Goal: Information Seeking & Learning: Learn about a topic

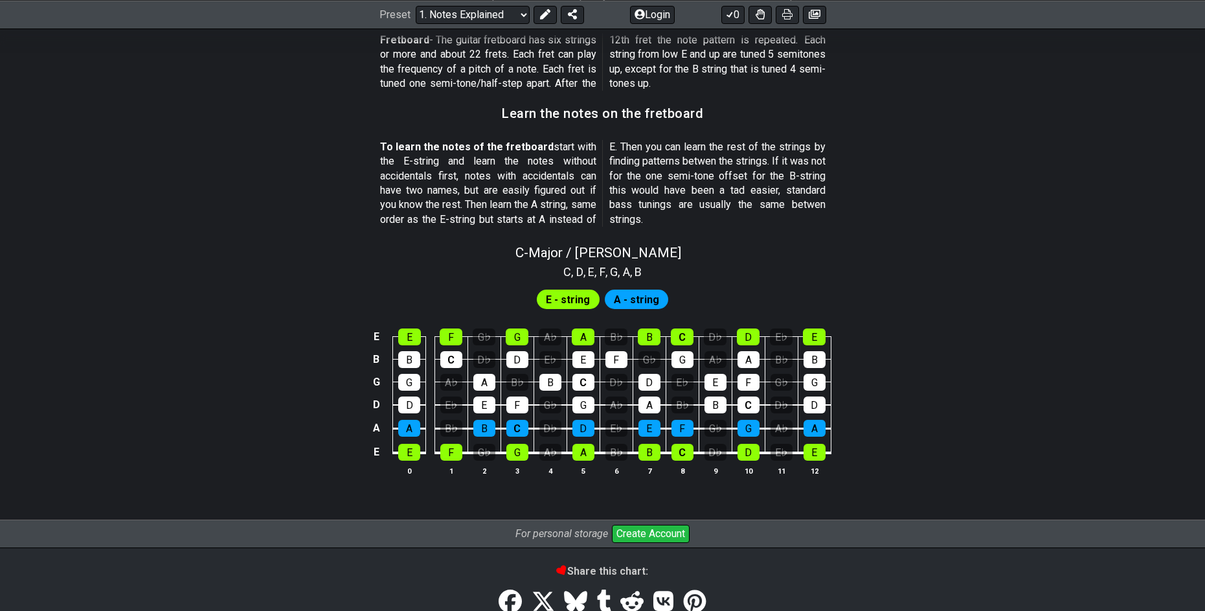
scroll to position [1101, 0]
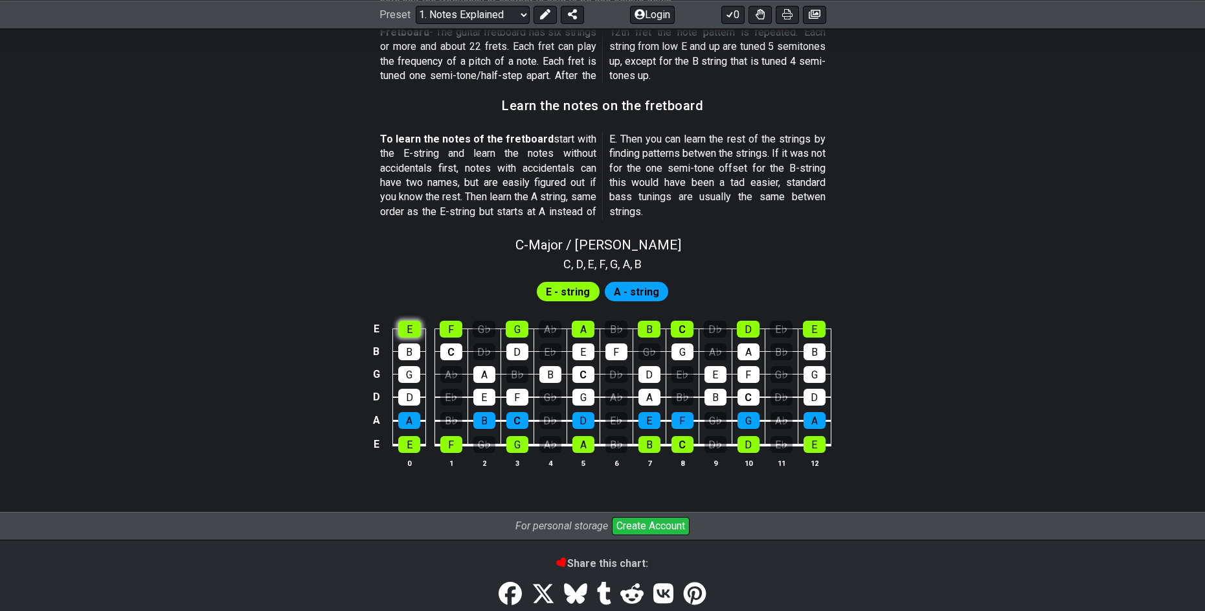
click at [412, 330] on div "E" at bounding box center [409, 329] width 23 height 17
click at [411, 328] on div "E" at bounding box center [409, 329] width 23 height 17
click at [413, 337] on div "E" at bounding box center [409, 329] width 23 height 17
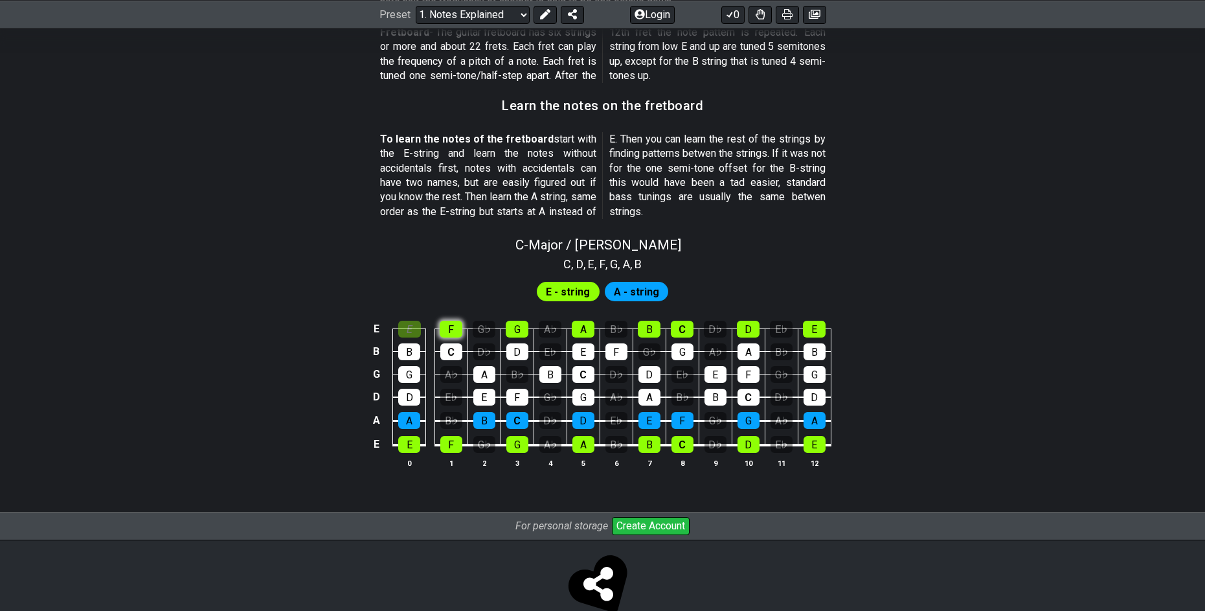
click at [448, 332] on div "F" at bounding box center [451, 329] width 23 height 17
click at [493, 331] on div "G♭" at bounding box center [484, 329] width 23 height 17
click at [481, 330] on div "G♭" at bounding box center [484, 329] width 23 height 17
click at [442, 333] on div "F" at bounding box center [451, 329] width 23 height 17
click at [412, 333] on div "E" at bounding box center [409, 329] width 23 height 17
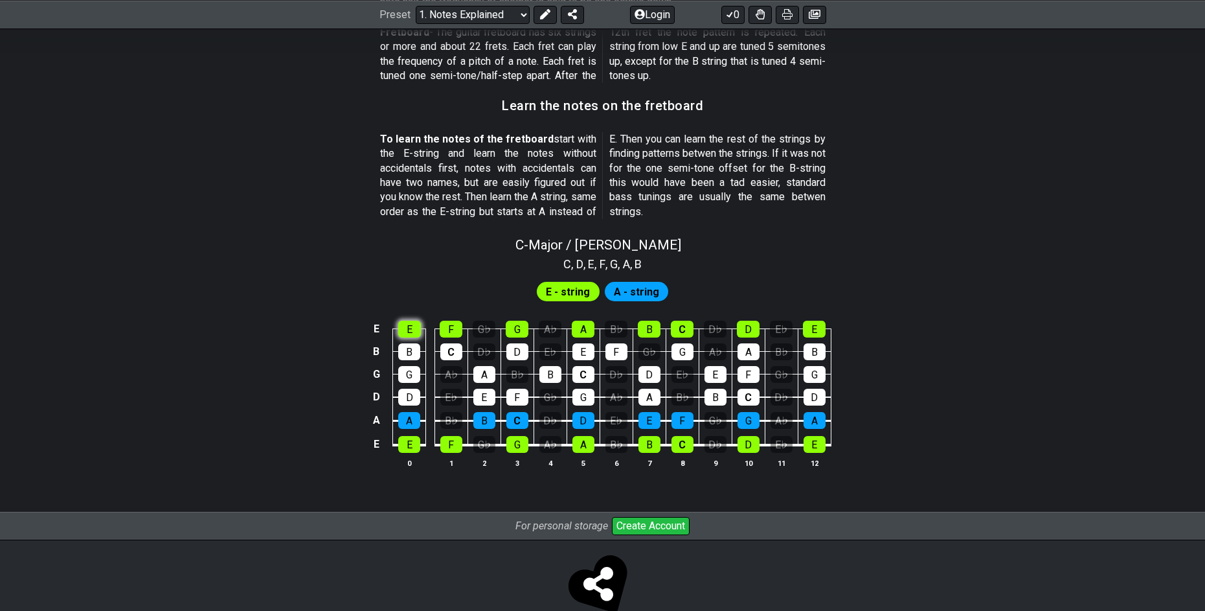
click at [412, 333] on div "E" at bounding box center [409, 329] width 23 height 17
click at [448, 327] on div "F" at bounding box center [451, 329] width 23 height 17
click at [490, 325] on div "G♭" at bounding box center [484, 329] width 23 height 17
click at [510, 325] on div "G" at bounding box center [517, 329] width 23 height 17
click at [546, 329] on div "A♭" at bounding box center [550, 329] width 23 height 17
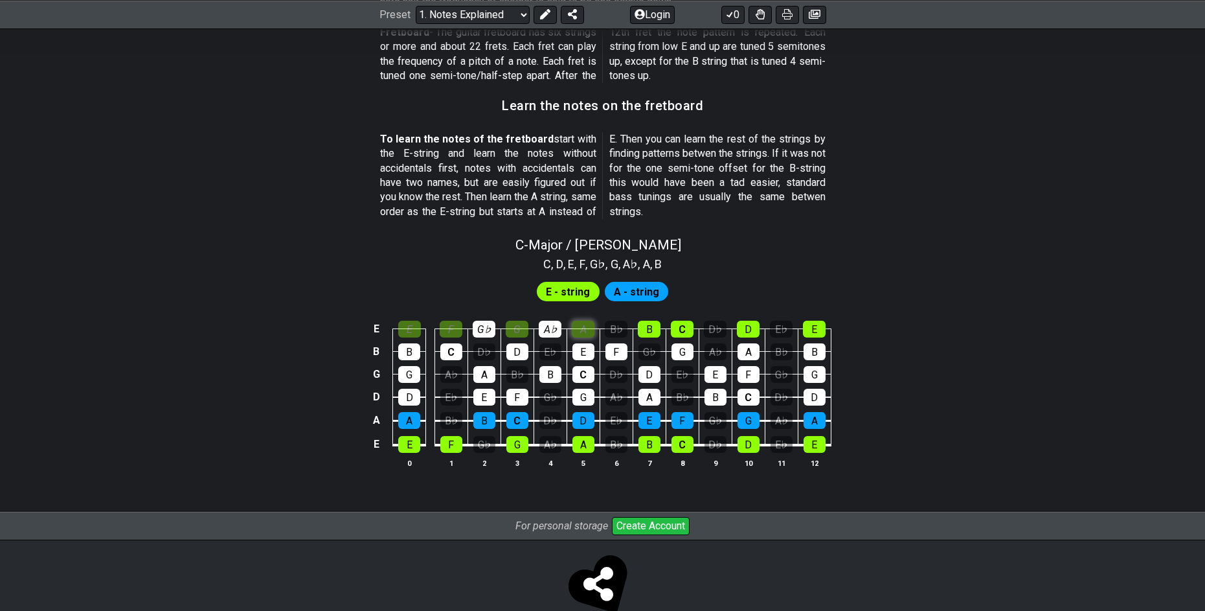
click at [584, 329] on div "A" at bounding box center [583, 329] width 23 height 17
click at [622, 326] on div "B♭" at bounding box center [616, 329] width 23 height 17
click at [665, 325] on td "B" at bounding box center [649, 317] width 33 height 23
click at [653, 332] on div "B" at bounding box center [649, 329] width 23 height 17
drag, startPoint x: 670, startPoint y: 329, endPoint x: 695, endPoint y: 329, distance: 25.3
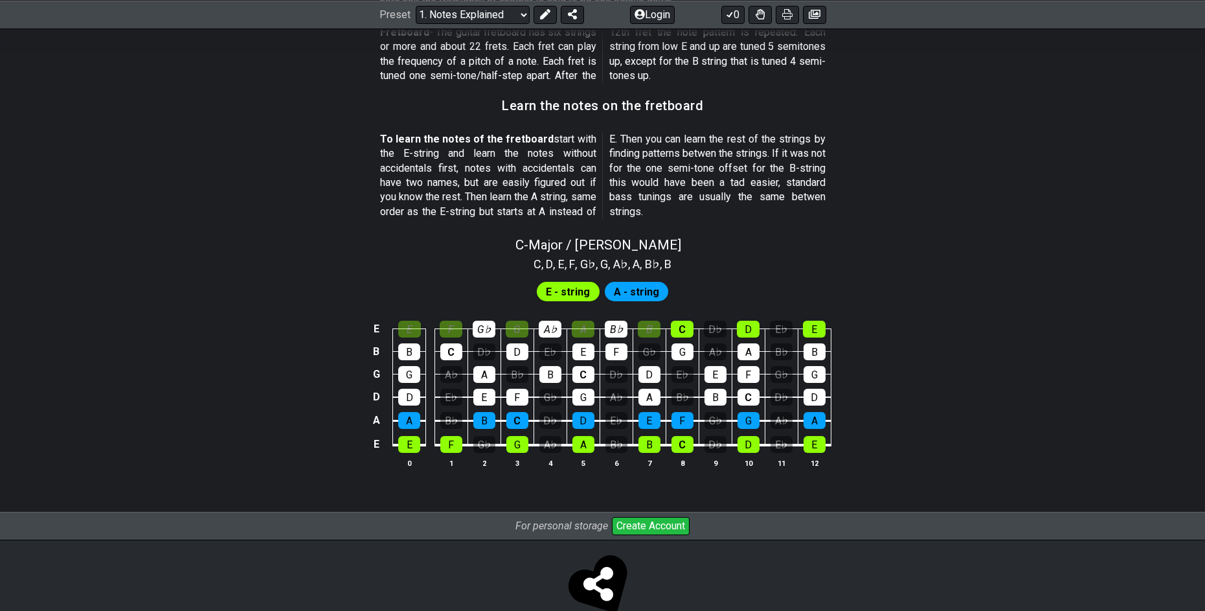
click at [670, 329] on td "G" at bounding box center [682, 339] width 33 height 23
click at [687, 331] on div "C" at bounding box center [682, 329] width 23 height 17
click at [721, 326] on div "D♭" at bounding box center [715, 329] width 23 height 17
click at [752, 327] on div "D" at bounding box center [748, 329] width 23 height 17
click at [772, 329] on div "E♭" at bounding box center [781, 329] width 23 height 17
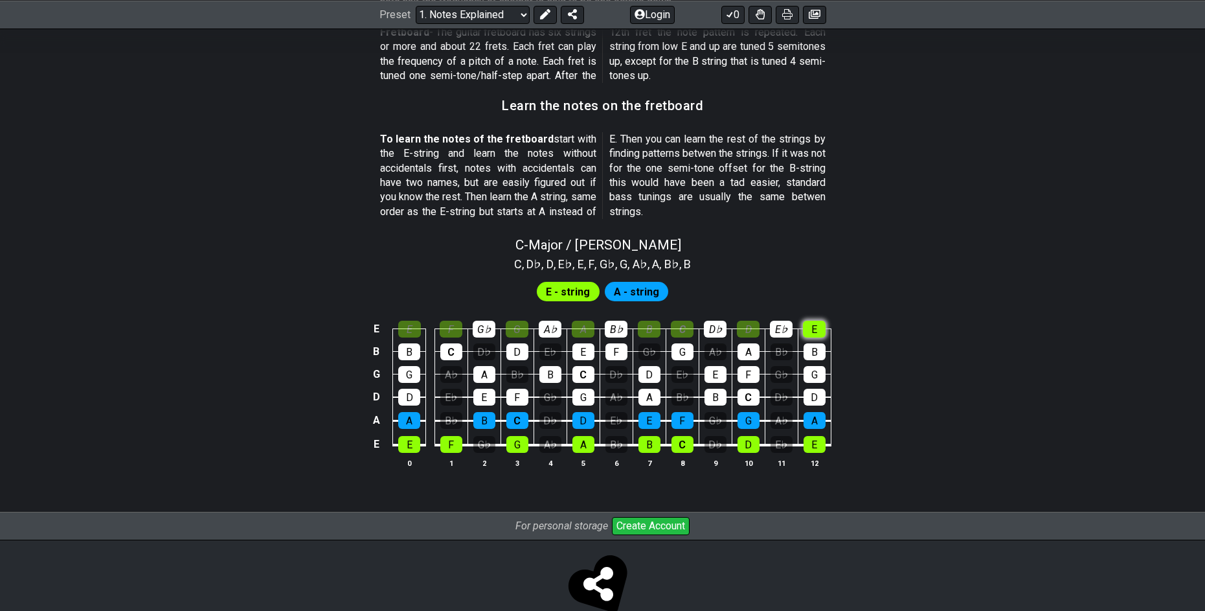
click at [808, 326] on div "E" at bounding box center [814, 329] width 23 height 17
click at [818, 329] on div "E" at bounding box center [814, 329] width 23 height 17
click at [742, 332] on div "D" at bounding box center [748, 329] width 23 height 17
click at [678, 335] on div "C" at bounding box center [682, 329] width 23 height 17
click at [648, 334] on div "B" at bounding box center [649, 329] width 23 height 17
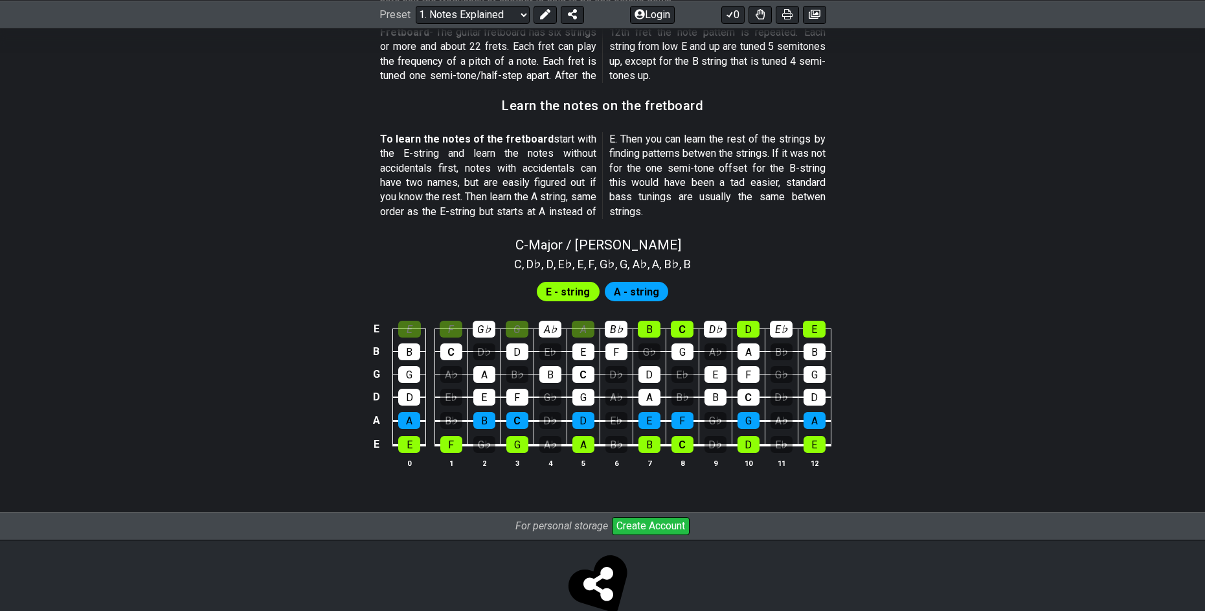
click at [598, 329] on td "E" at bounding box center [583, 339] width 33 height 23
click at [583, 328] on div "A" at bounding box center [583, 329] width 23 height 17
click at [513, 331] on div "G" at bounding box center [517, 329] width 23 height 17
click at [449, 329] on div "F" at bounding box center [451, 329] width 23 height 17
click at [415, 330] on div "E" at bounding box center [409, 329] width 23 height 17
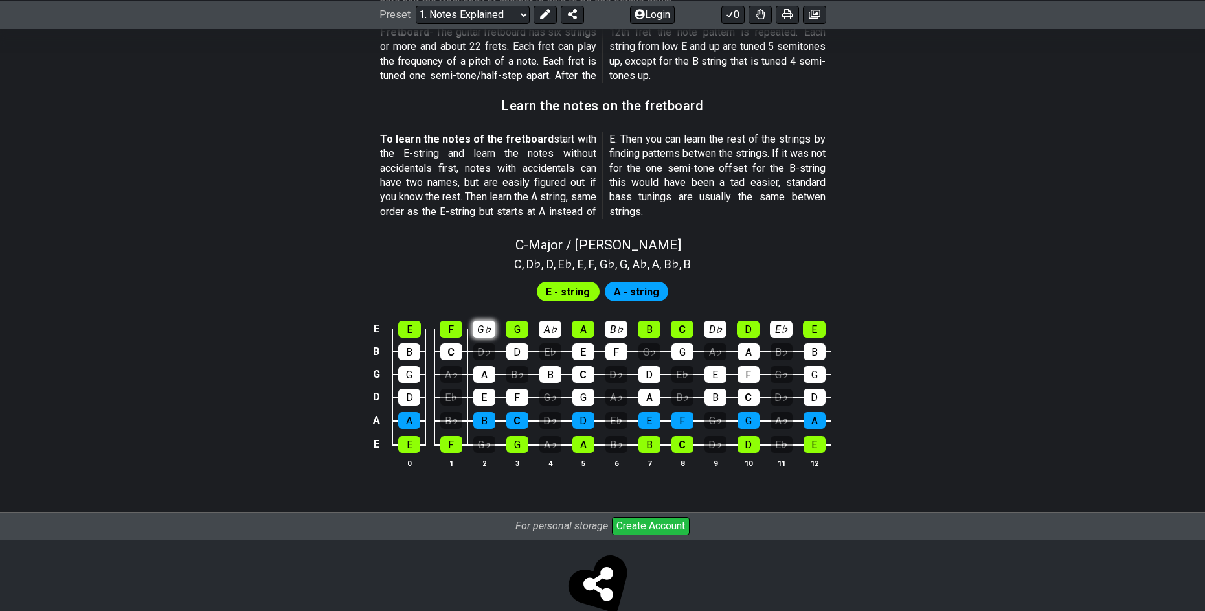
click at [485, 330] on div "G♭" at bounding box center [484, 329] width 23 height 17
click at [530, 329] on td "D" at bounding box center [517, 339] width 33 height 23
click at [541, 328] on div "A♭" at bounding box center [550, 329] width 23 height 17
click at [608, 324] on div "B♭" at bounding box center [616, 329] width 23 height 17
click at [717, 326] on div "D♭" at bounding box center [715, 329] width 23 height 17
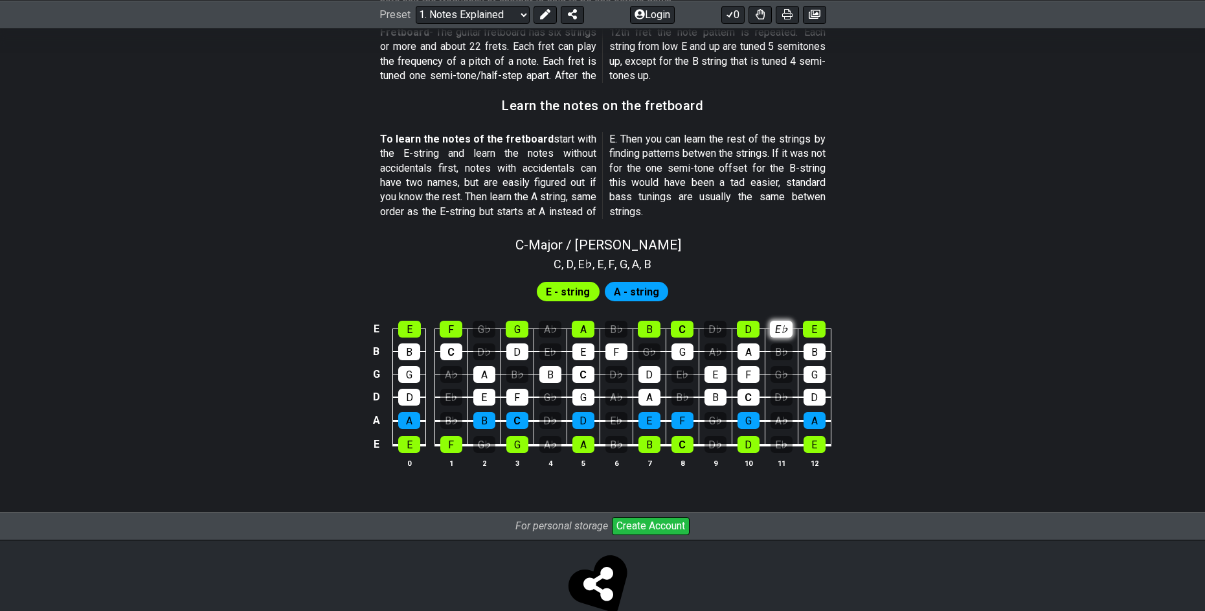
click at [780, 329] on div "E♭" at bounding box center [781, 329] width 23 height 17
click at [446, 353] on div "C" at bounding box center [451, 351] width 22 height 17
click at [455, 352] on div "C" at bounding box center [451, 351] width 22 height 17
click at [579, 289] on span "E - string" at bounding box center [568, 291] width 44 height 19
click at [637, 297] on span "A - string" at bounding box center [636, 291] width 45 height 19
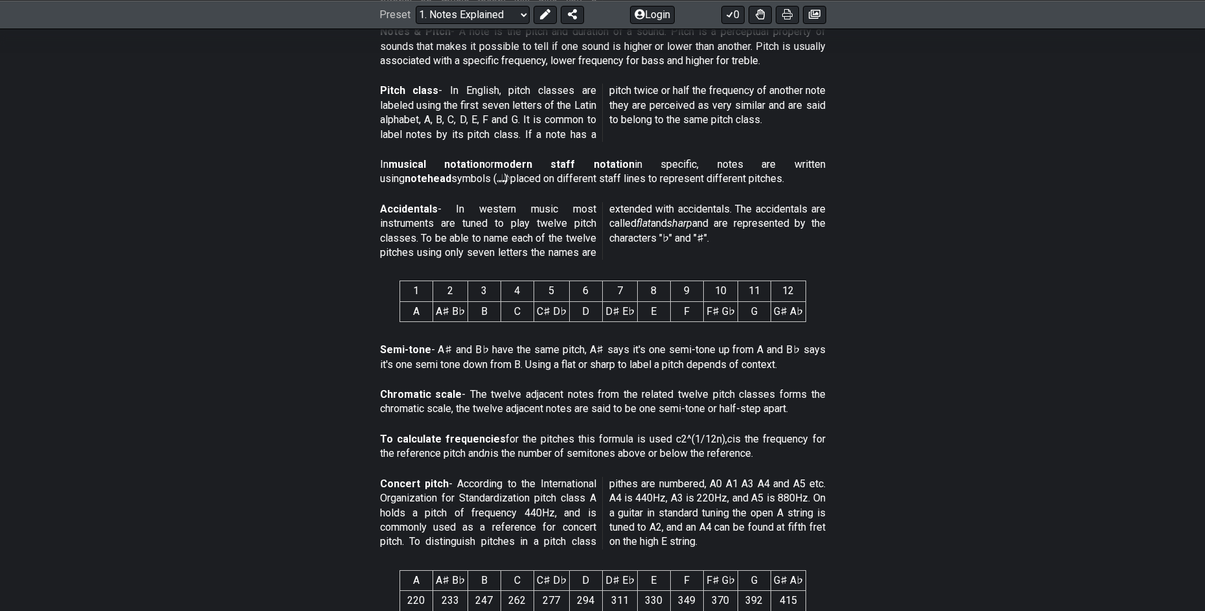
scroll to position [65, 0]
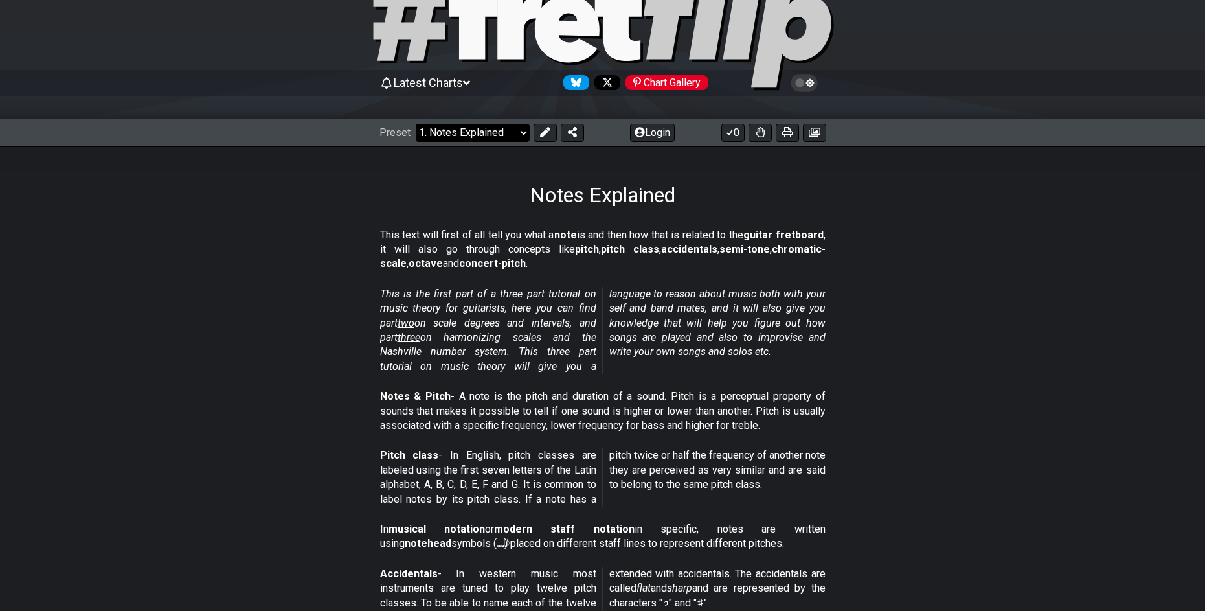
click at [523, 141] on select "Welcome to #fretflip! Initial Preset Custom Preset Minor Pentatonic Major Penta…" at bounding box center [473, 133] width 114 height 18
click at [690, 340] on em "This is the first part of a three part tutorial on music theory for guitarists,…" at bounding box center [603, 330] width 446 height 85
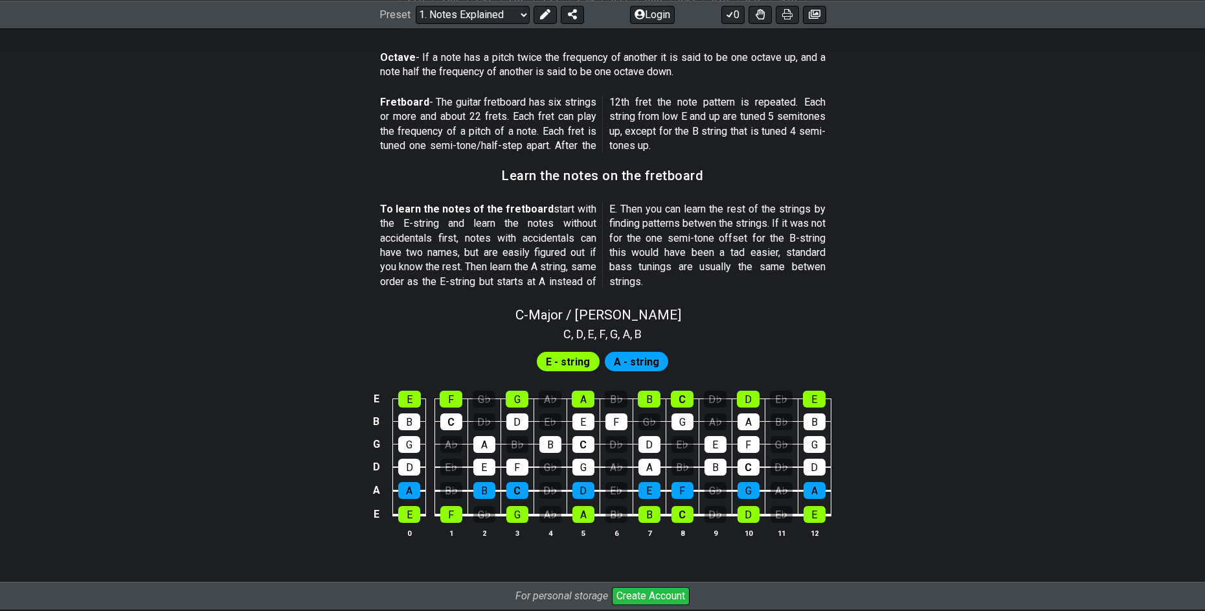
scroll to position [1131, 0]
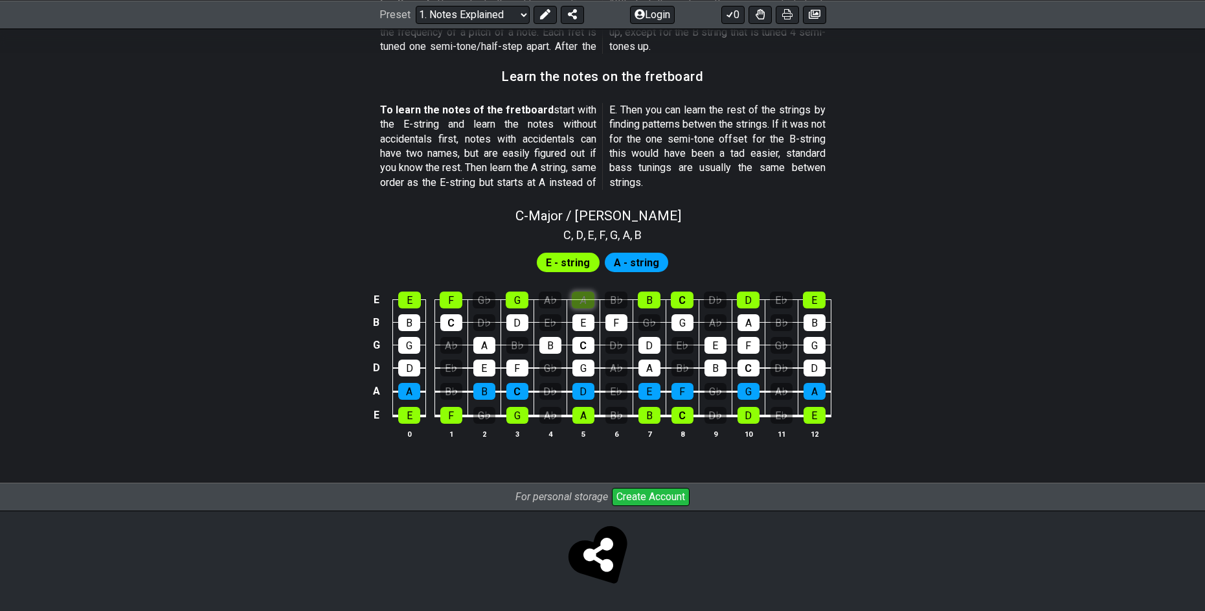
click at [587, 303] on div "A" at bounding box center [583, 299] width 23 height 17
click at [610, 298] on div "B♭" at bounding box center [616, 299] width 23 height 17
drag, startPoint x: 607, startPoint y: 300, endPoint x: 469, endPoint y: 248, distance: 147.4
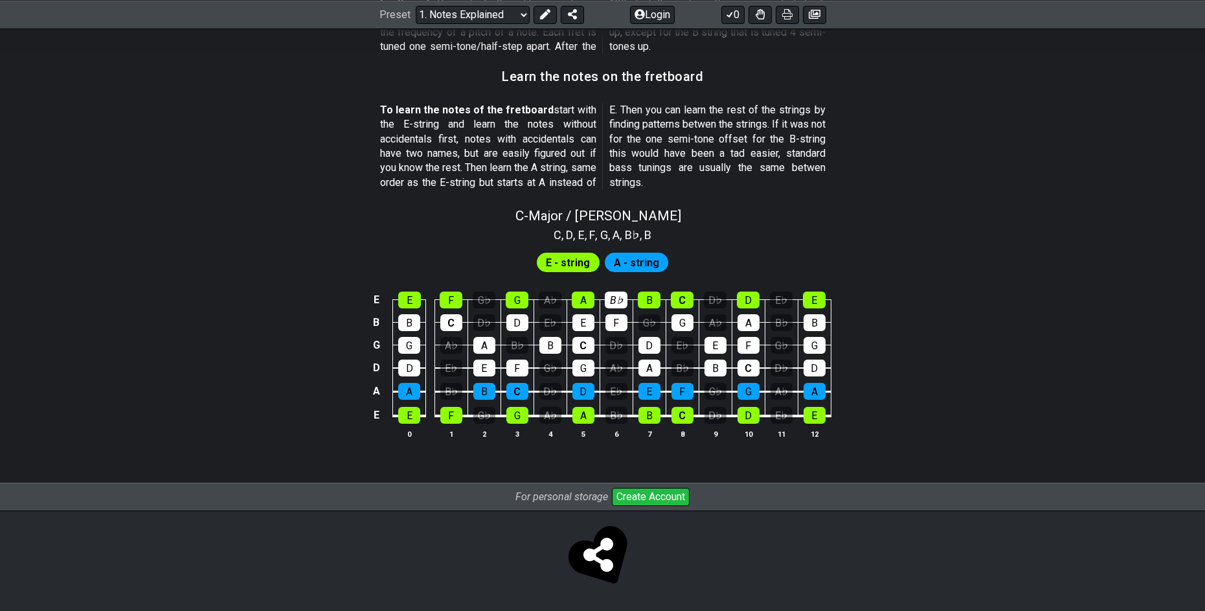
click at [469, 248] on div "E - string A - string" at bounding box center [602, 259] width 1205 height 31
click at [618, 299] on div "B♭" at bounding box center [616, 299] width 23 height 17
click at [549, 301] on div "A♭" at bounding box center [550, 299] width 23 height 17
click at [472, 299] on td "D♭" at bounding box center [484, 310] width 33 height 23
click at [477, 304] on div "G♭" at bounding box center [484, 299] width 23 height 17
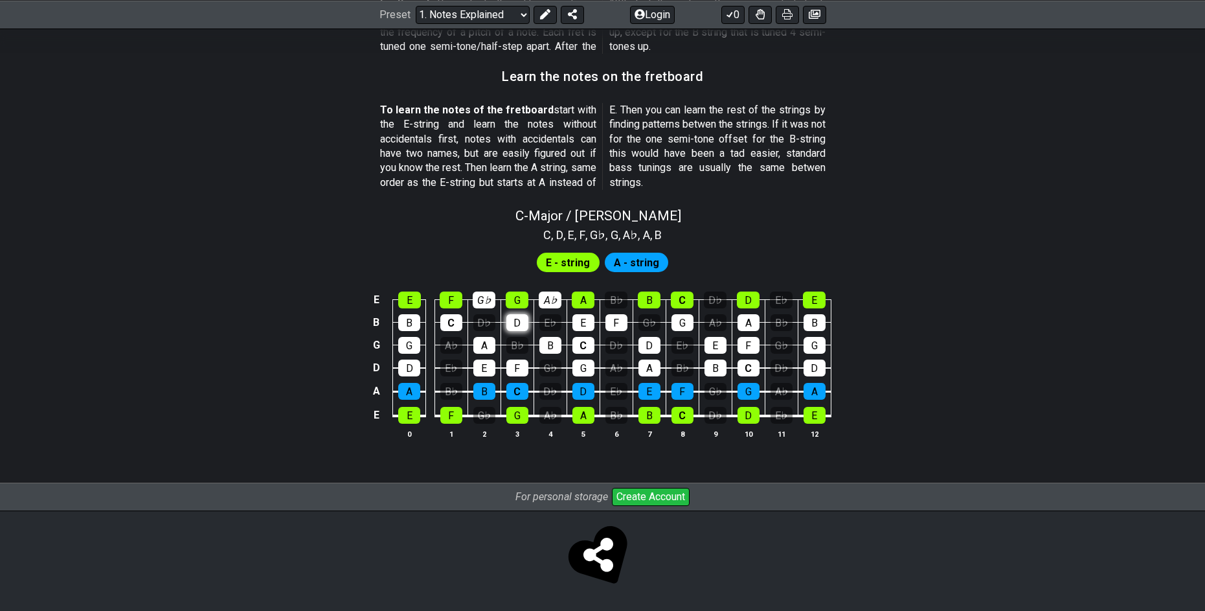
drag, startPoint x: 482, startPoint y: 314, endPoint x: 517, endPoint y: 322, distance: 36.5
click at [482, 315] on div "D♭" at bounding box center [484, 322] width 22 height 17
click at [536, 319] on td "E♭" at bounding box center [550, 310] width 33 height 23
click at [548, 323] on div "E♭" at bounding box center [550, 322] width 22 height 17
click at [528, 341] on td "B♭" at bounding box center [517, 333] width 33 height 23
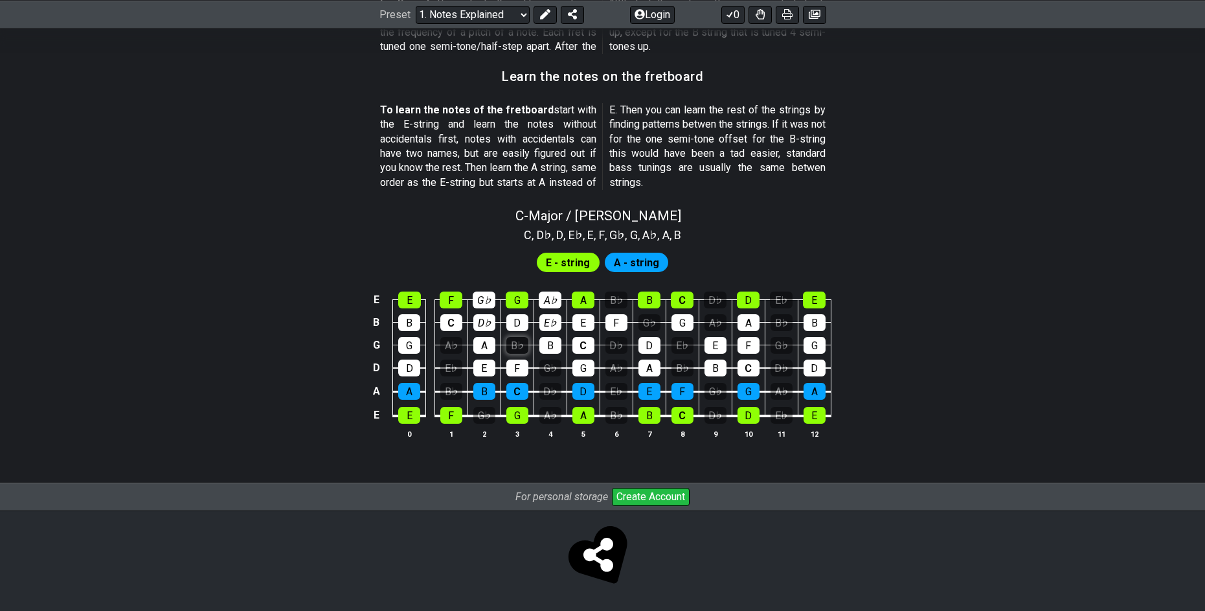
click at [511, 348] on div "B♭" at bounding box center [517, 345] width 22 height 17
click at [455, 349] on div "A♭" at bounding box center [451, 345] width 22 height 17
click at [452, 359] on div "E♭" at bounding box center [451, 367] width 22 height 17
click at [447, 385] on div "B♭" at bounding box center [451, 391] width 22 height 17
drag, startPoint x: 480, startPoint y: 411, endPoint x: 505, endPoint y: 412, distance: 24.6
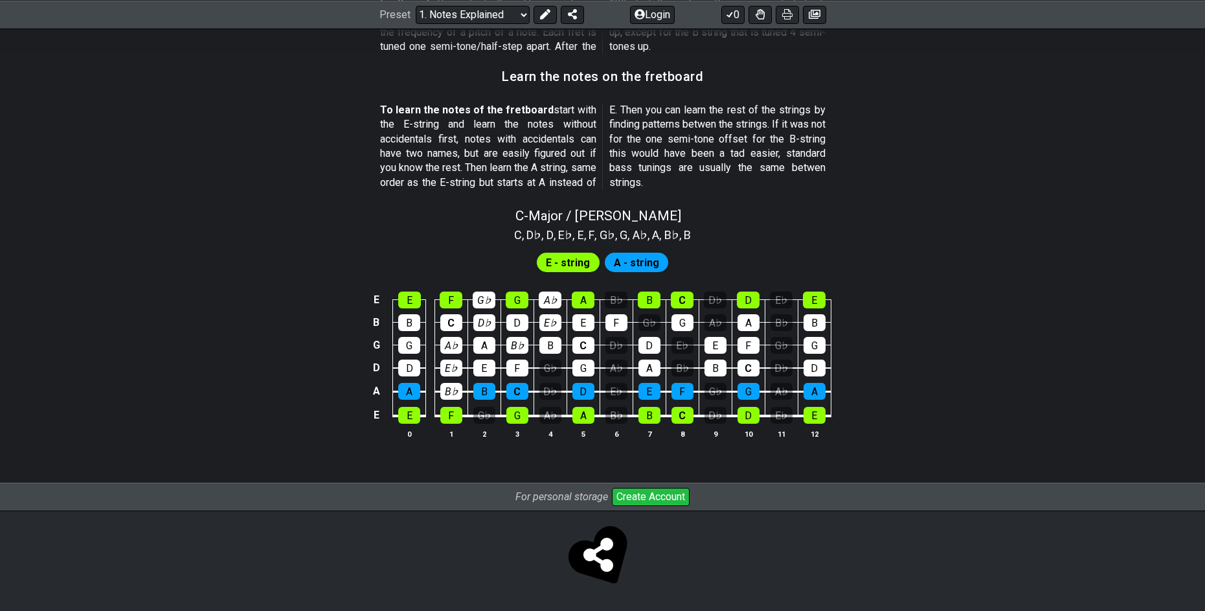
click at [481, 411] on div "G♭" at bounding box center [484, 415] width 22 height 17
click at [552, 411] on div "A♭" at bounding box center [550, 415] width 22 height 17
click at [551, 391] on div "D♭" at bounding box center [550, 391] width 22 height 17
click at [553, 372] on div "G♭" at bounding box center [550, 367] width 22 height 17
drag, startPoint x: 609, startPoint y: 388, endPoint x: 612, endPoint y: 398, distance: 10.1
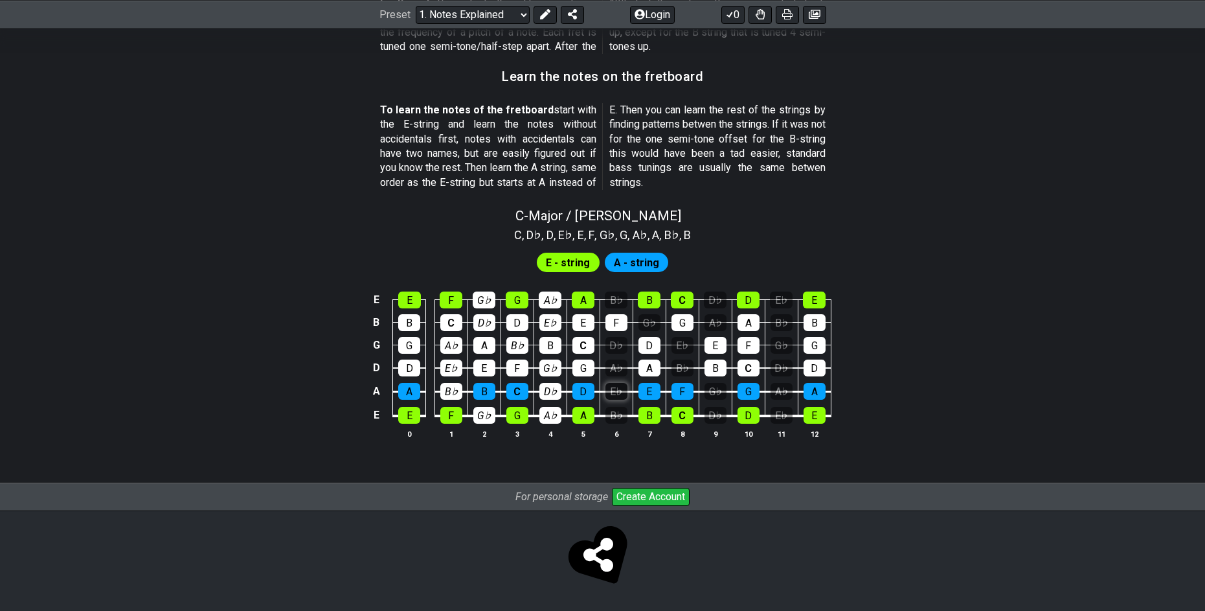
click at [610, 388] on div "E♭" at bounding box center [617, 391] width 22 height 17
click at [618, 410] on div "B♭" at bounding box center [617, 415] width 22 height 17
click at [614, 365] on div "A♭" at bounding box center [617, 367] width 22 height 17
click at [624, 337] on div "D♭" at bounding box center [617, 345] width 22 height 17
click at [620, 308] on td "F" at bounding box center [616, 310] width 33 height 23
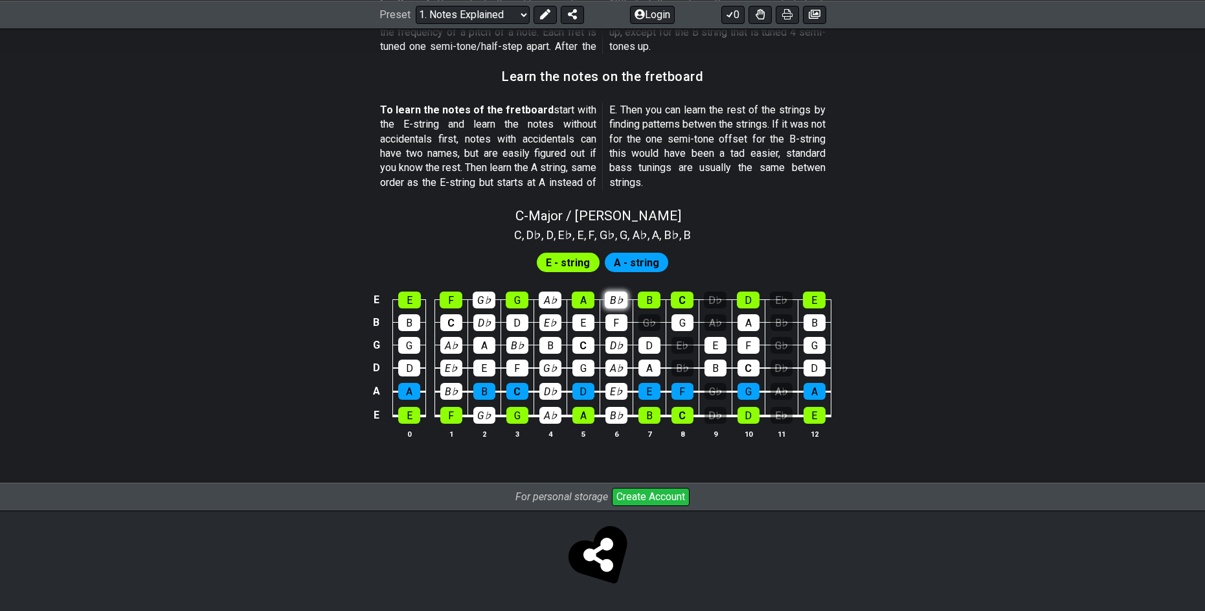
click at [624, 304] on div "B♭" at bounding box center [616, 299] width 23 height 17
click at [639, 314] on td "G♭" at bounding box center [649, 310] width 33 height 23
click at [641, 317] on div "G♭" at bounding box center [650, 322] width 22 height 17
click at [681, 341] on div "E♭" at bounding box center [683, 345] width 22 height 17
click at [684, 354] on td "B♭" at bounding box center [682, 356] width 33 height 23
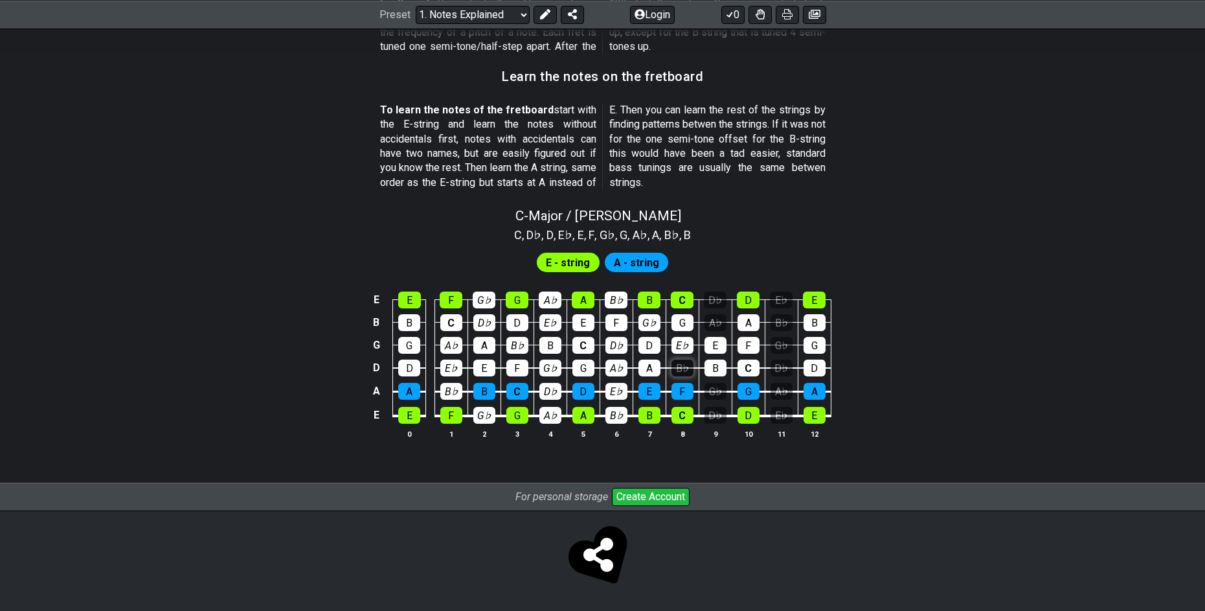
click at [684, 363] on div "B♭" at bounding box center [683, 367] width 22 height 17
click at [713, 409] on div "D♭" at bounding box center [716, 415] width 22 height 17
click at [712, 390] on div "G♭" at bounding box center [716, 391] width 22 height 17
click at [756, 402] on td "D" at bounding box center [748, 403] width 33 height 25
click at [771, 411] on div "E♭" at bounding box center [782, 415] width 22 height 17
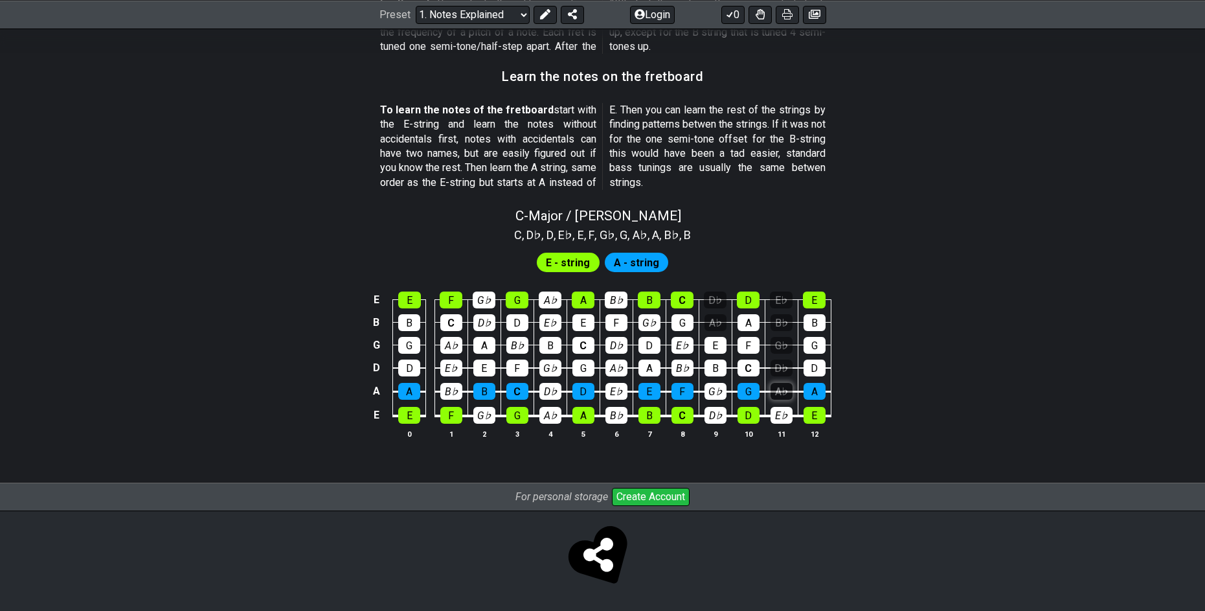
click at [773, 394] on div "A♭" at bounding box center [782, 391] width 22 height 17
click at [778, 369] on div "D♭" at bounding box center [782, 367] width 22 height 17
click at [781, 346] on div "G♭" at bounding box center [782, 345] width 22 height 17
click at [781, 327] on div "B♭" at bounding box center [782, 322] width 22 height 17
click at [716, 320] on div "A♭" at bounding box center [716, 322] width 22 height 17
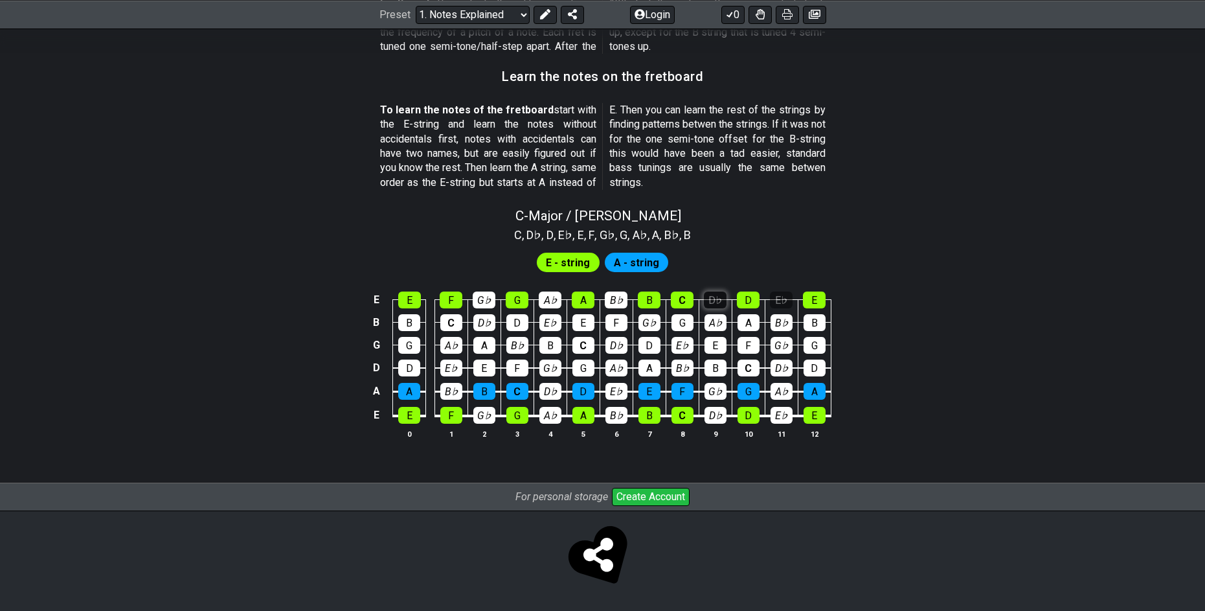
click at [712, 296] on div "D♭" at bounding box center [715, 299] width 23 height 17
click at [786, 299] on div "E♭" at bounding box center [781, 299] width 23 height 17
drag, startPoint x: 786, startPoint y: 299, endPoint x: 751, endPoint y: 267, distance: 47.2
click at [751, 271] on div "E - string A - string" at bounding box center [602, 259] width 1205 height 31
click at [624, 262] on span "A - string" at bounding box center [636, 262] width 45 height 19
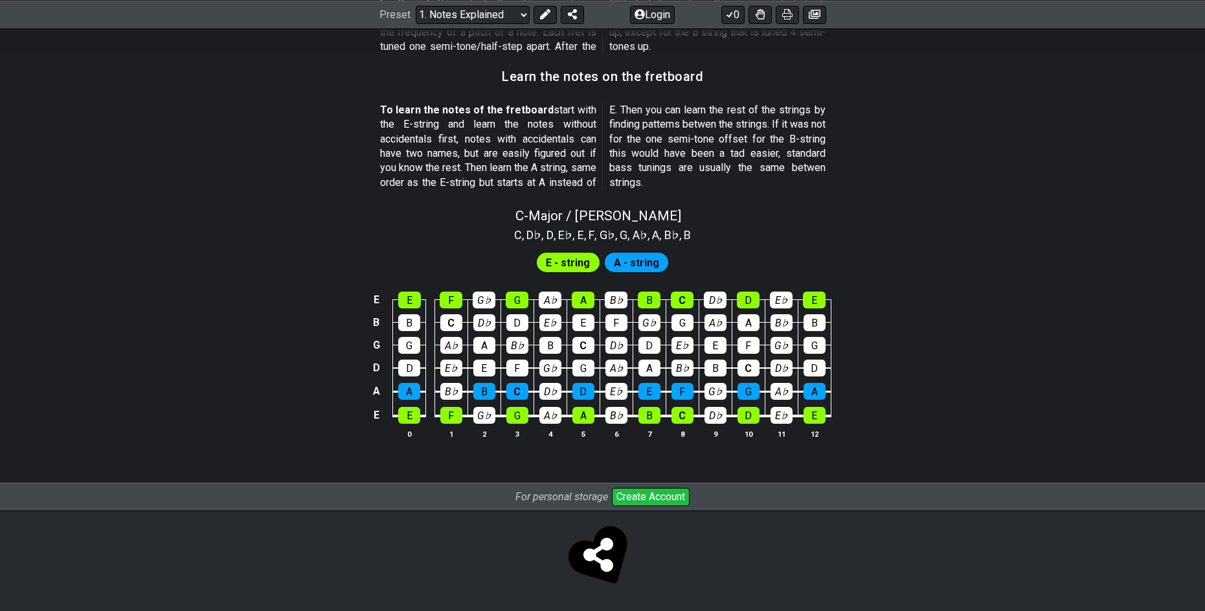
click at [582, 268] on span "E - string" at bounding box center [568, 262] width 44 height 19
click at [604, 209] on span "C - Major / Ionian" at bounding box center [599, 216] width 166 height 16
select select "C"
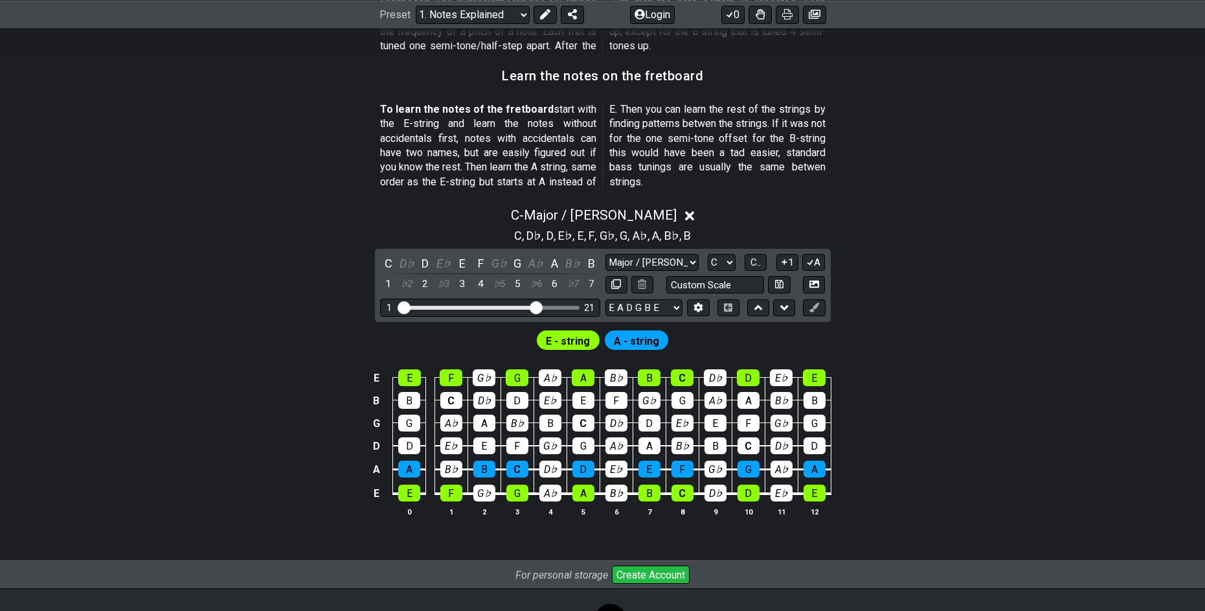
drag, startPoint x: 476, startPoint y: 311, endPoint x: 536, endPoint y: 323, distance: 60.8
click at [536, 306] on input "Visible fret range" at bounding box center [490, 306] width 184 height 0
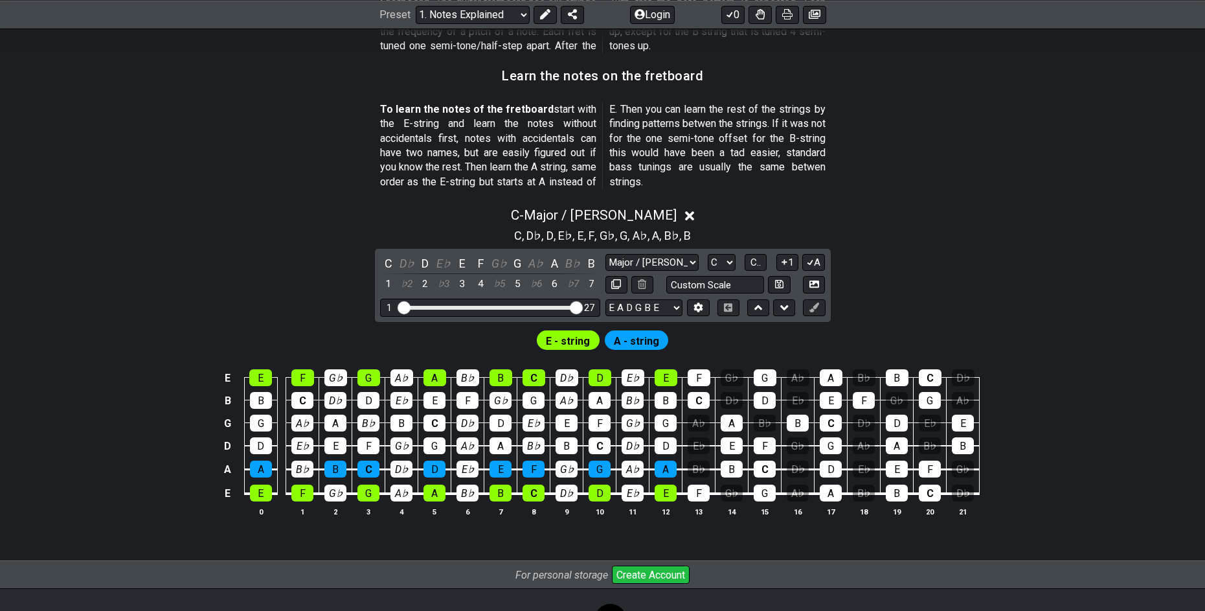
drag, startPoint x: 536, startPoint y: 308, endPoint x: 598, endPoint y: 314, distance: 61.9
click at [582, 306] on input "Visible fret range" at bounding box center [490, 306] width 184 height 0
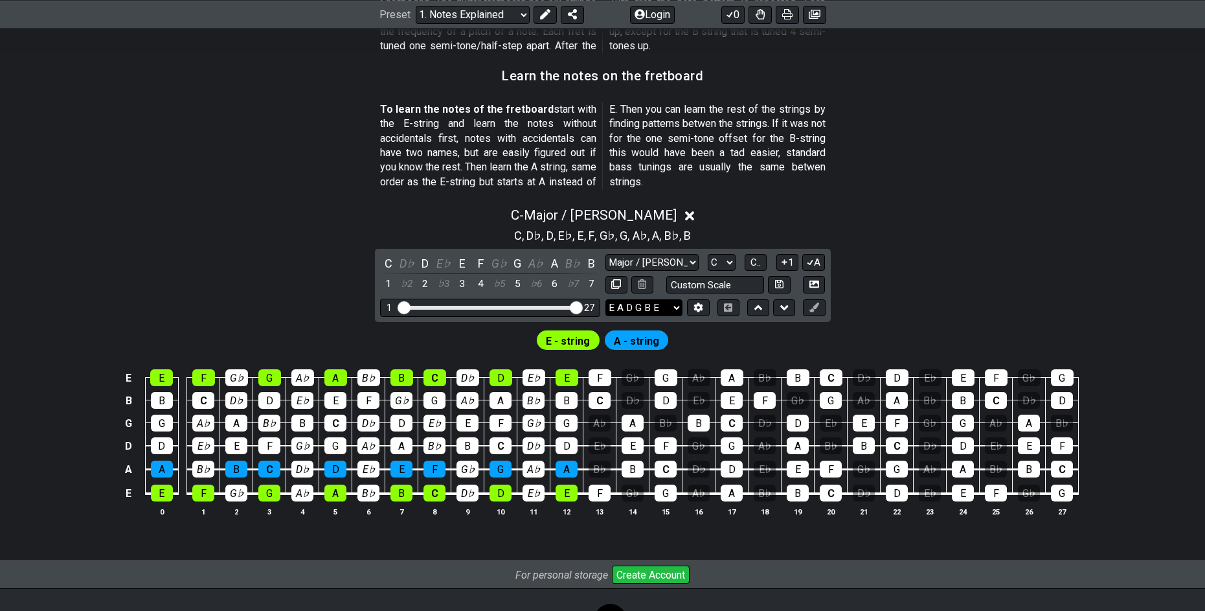
click at [675, 312] on select "E A D G B E E A D G B E E A D G B E B E A D F♯ B A D G C E A D A D G B E E♭ A♭ …" at bounding box center [644, 307] width 77 height 17
select select "E A D G B E"
click at [606, 299] on select "E A D G B E E A D G B E E A D G B E B E A D F♯ B A D G C E A D A D G B E E♭ A♭ …" at bounding box center [644, 307] width 77 height 17
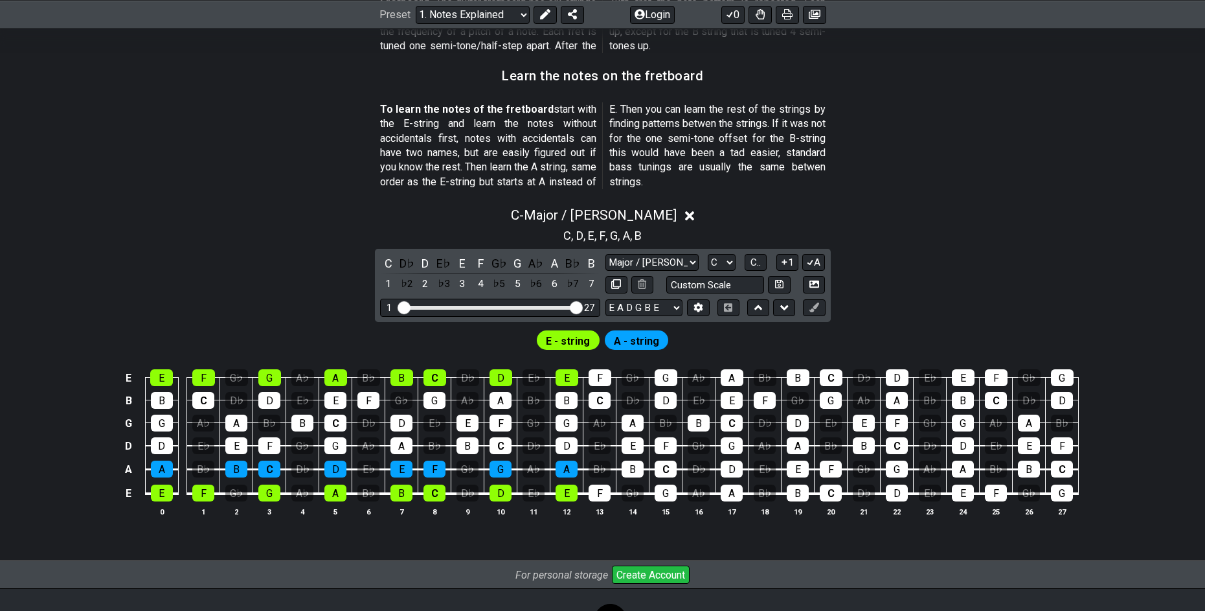
drag, startPoint x: 584, startPoint y: 306, endPoint x: 575, endPoint y: 310, distance: 9.6
click at [575, 310] on div "1 27" at bounding box center [490, 307] width 220 height 17
drag, startPoint x: 577, startPoint y: 312, endPoint x: 477, endPoint y: 319, distance: 100.6
click at [477, 306] on input "Visible fret range" at bounding box center [490, 306] width 184 height 0
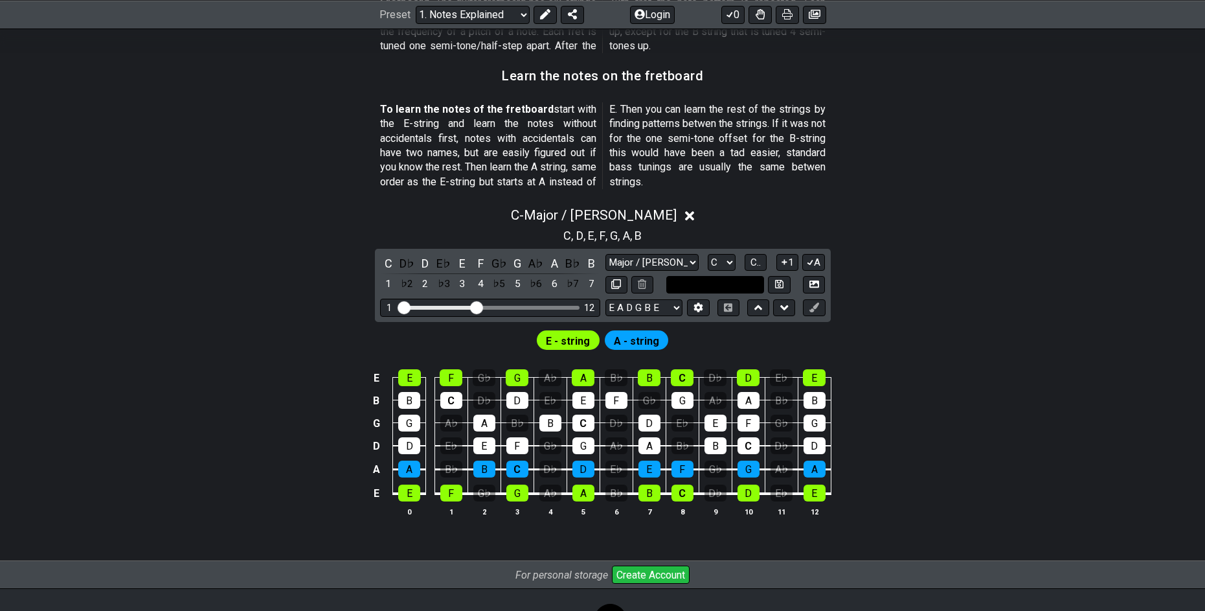
click at [744, 288] on input "text" at bounding box center [715, 284] width 98 height 17
type input "Custom Scale"
drag, startPoint x: 909, startPoint y: 464, endPoint x: 903, endPoint y: 441, distance: 23.4
click at [913, 457] on div "E E F G♭ G A♭ A B♭ B C D♭ D E♭ E B B C D♭ D E♭ E F G♭ G A♭ A B♭ B G G A♭ A B♭ B…" at bounding box center [602, 443] width 1205 height 182
click at [685, 214] on icon at bounding box center [690, 216] width 10 height 10
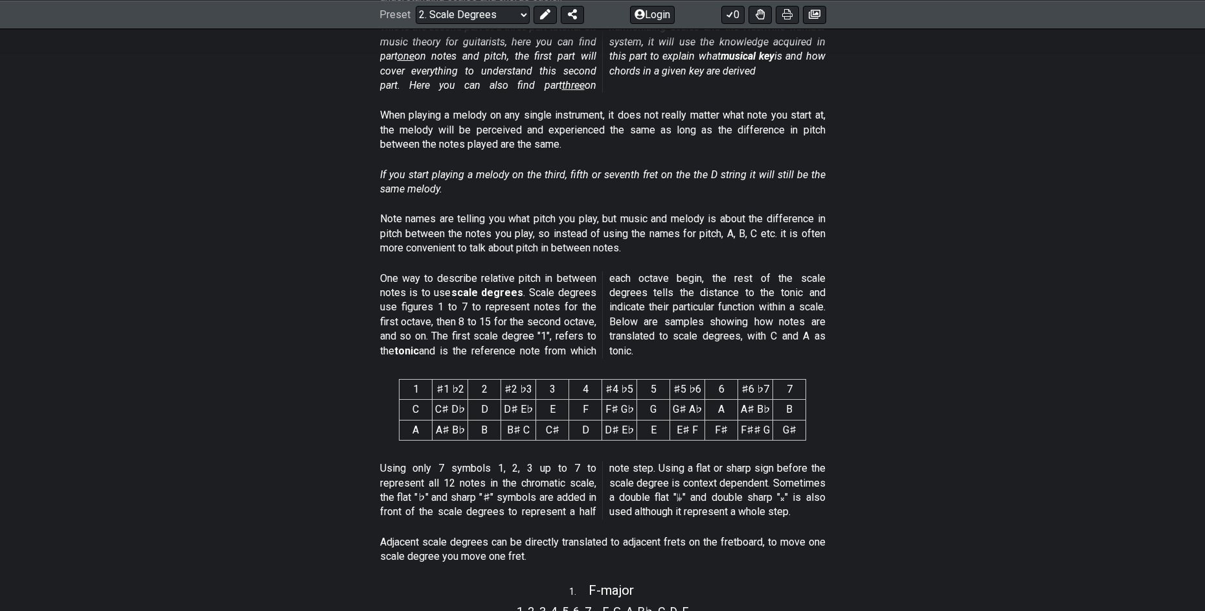
scroll to position [324, 0]
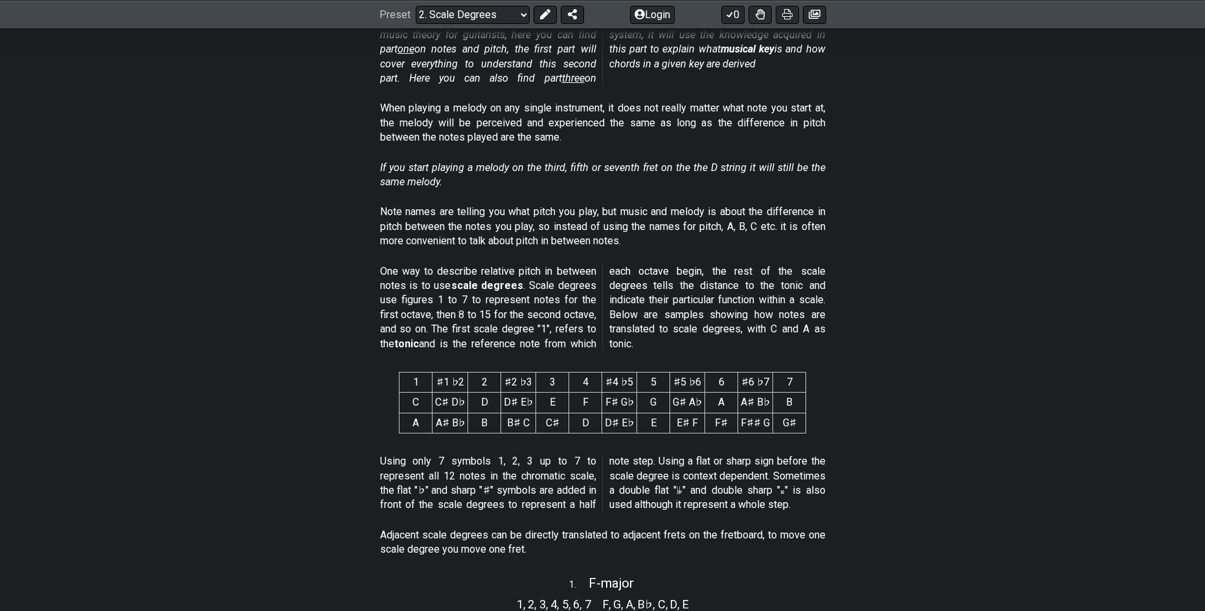
drag, startPoint x: 626, startPoint y: 275, endPoint x: 684, endPoint y: 279, distance: 58.4
click at [676, 279] on p "One way to describe relative pitch in between notes is to use scale degrees . S…" at bounding box center [603, 307] width 446 height 87
click at [525, 429] on td "B♯ C" at bounding box center [518, 423] width 35 height 20
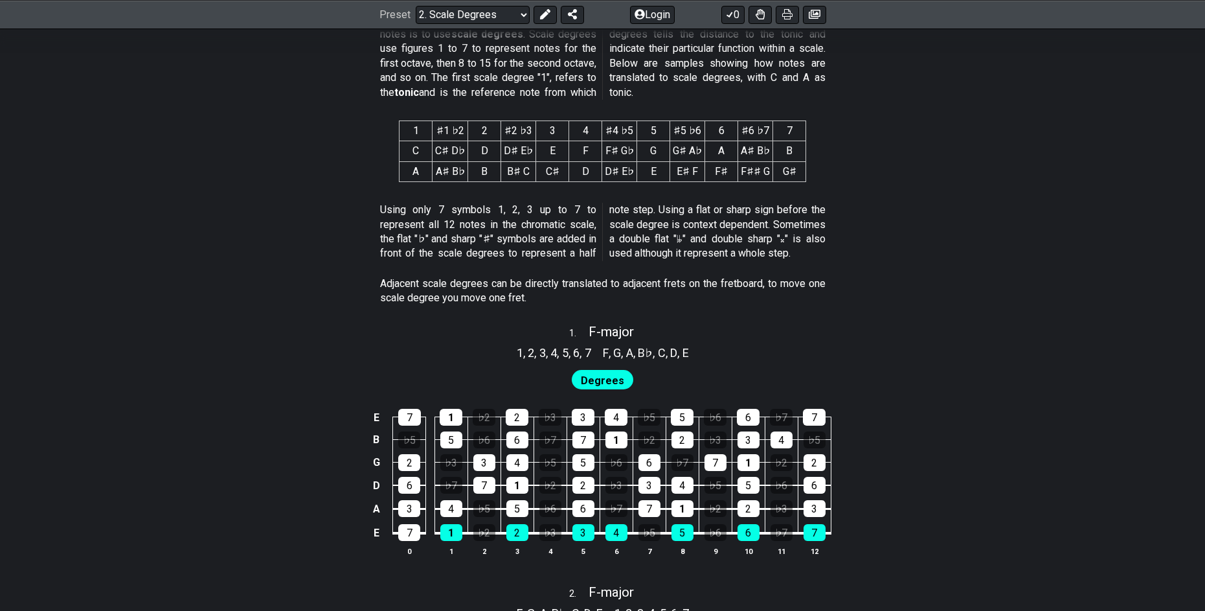
scroll to position [583, 0]
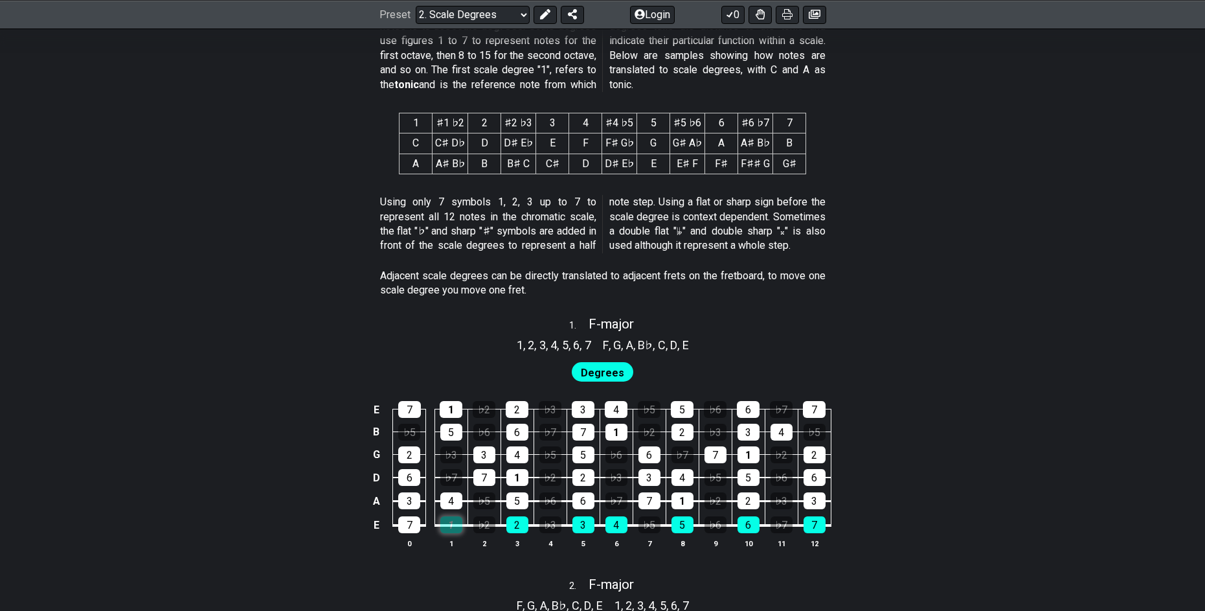
click at [451, 527] on div "1" at bounding box center [451, 524] width 22 height 17
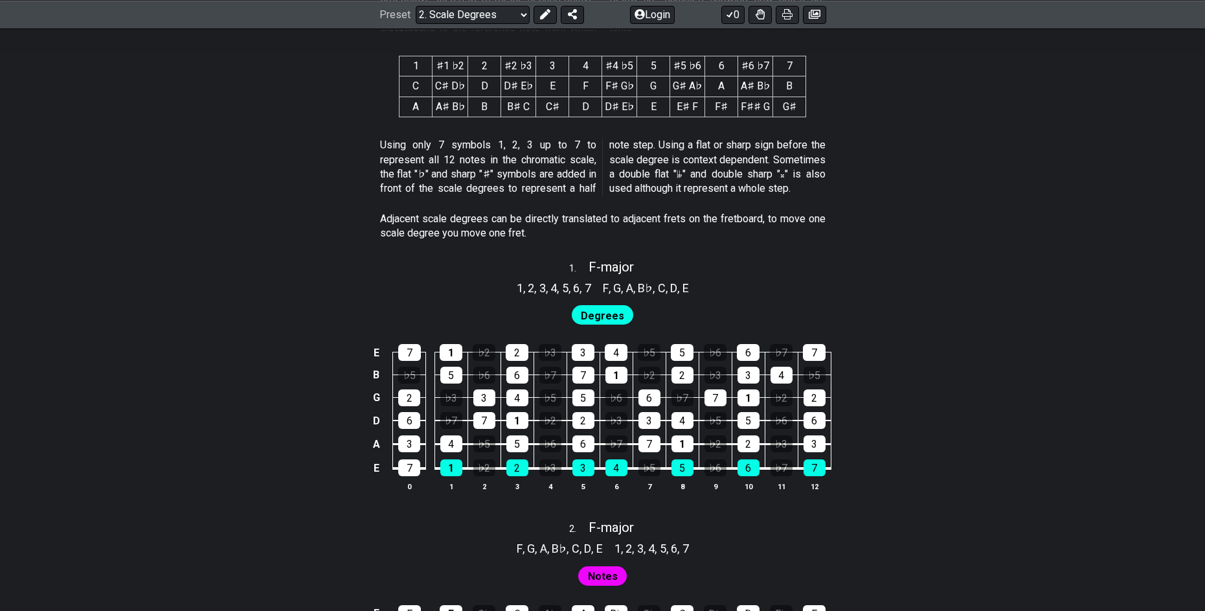
scroll to position [648, 0]
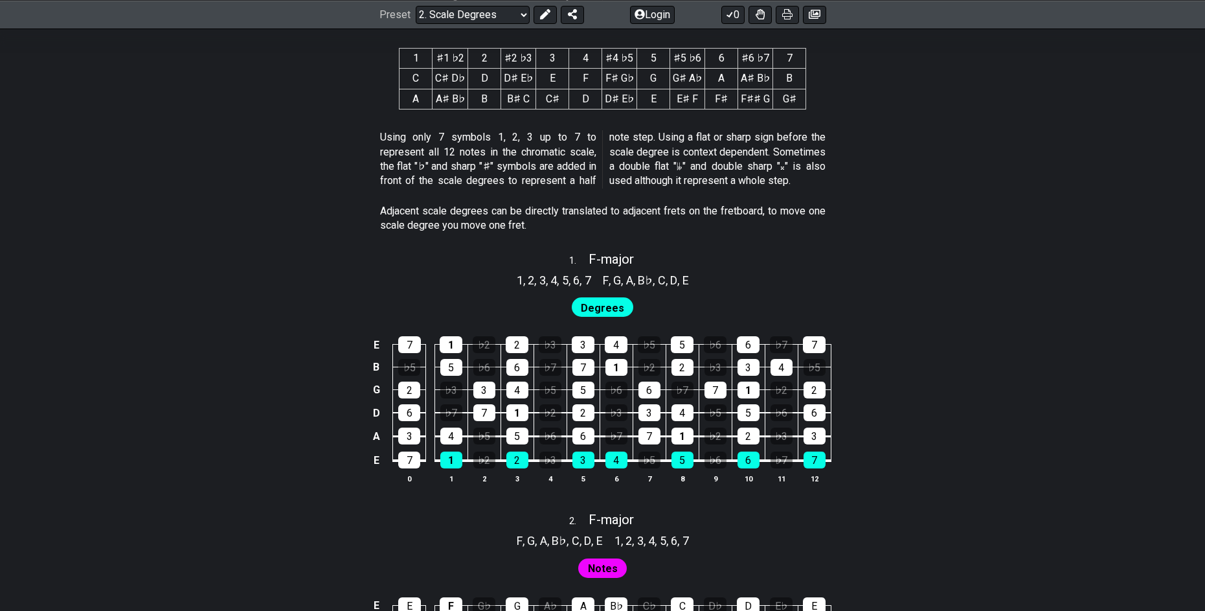
click at [607, 304] on span "Degrees" at bounding box center [602, 308] width 43 height 19
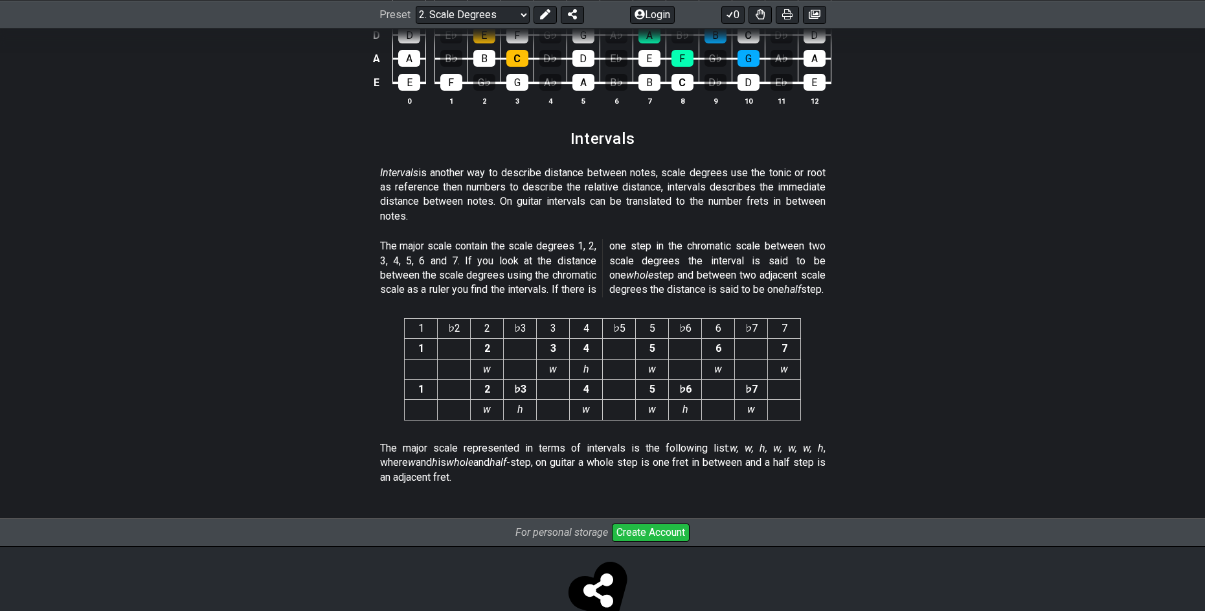
scroll to position [3286, 0]
